Goal: Information Seeking & Learning: Learn about a topic

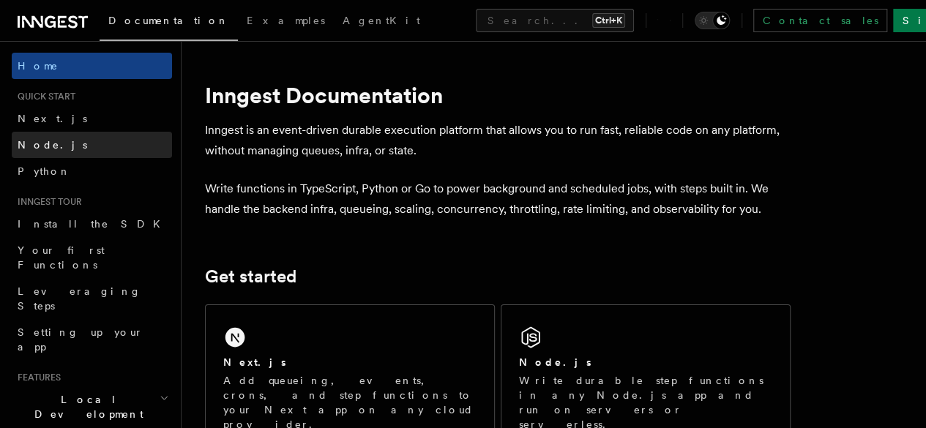
click at [81, 135] on link "Node.js" at bounding box center [92, 145] width 160 height 26
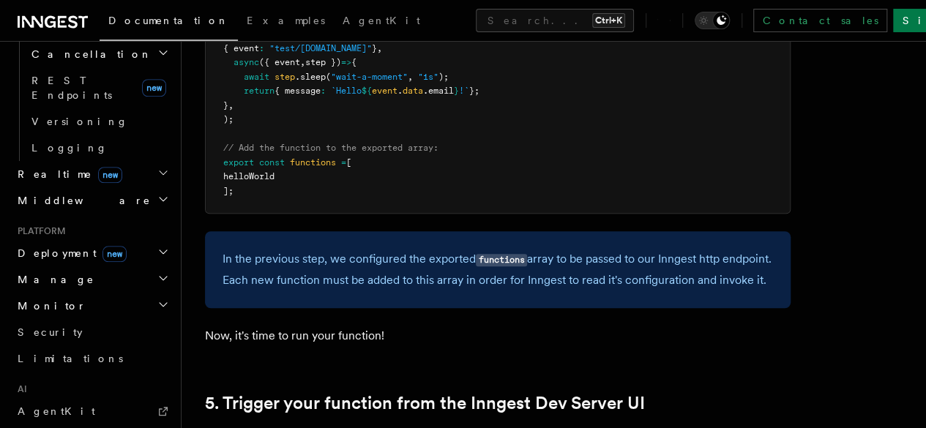
scroll to position [619, 0]
click at [157, 272] on icon "button" at bounding box center [163, 278] width 12 height 12
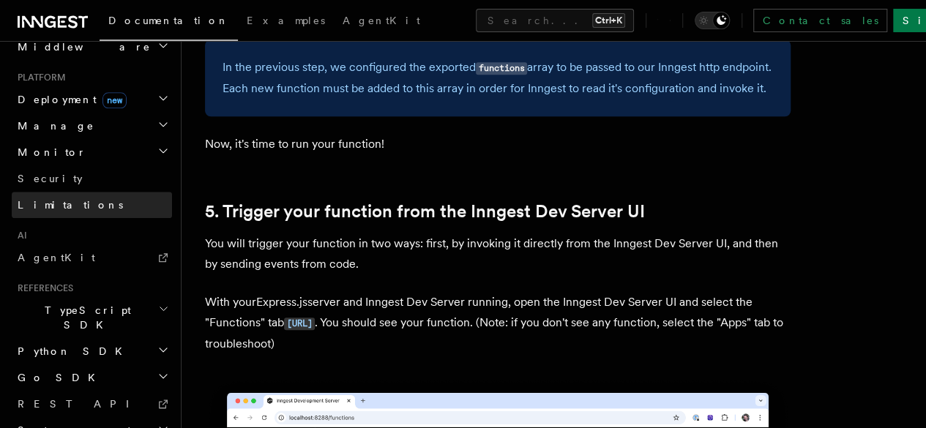
scroll to position [3308, 0]
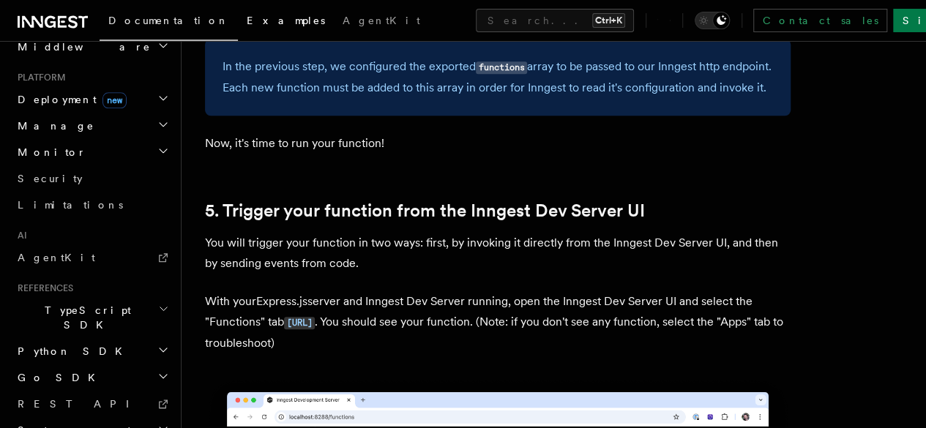
click at [247, 15] on span "Examples" at bounding box center [286, 21] width 78 height 12
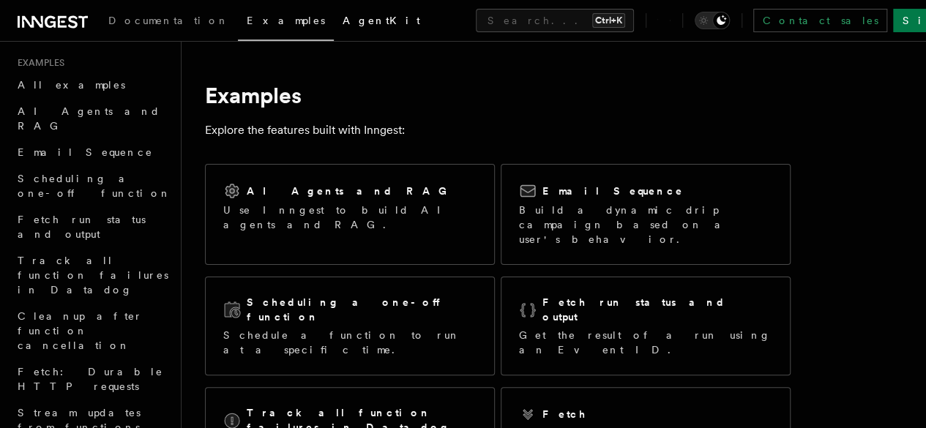
click at [343, 20] on span "AgentKit" at bounding box center [382, 21] width 78 height 12
